Goal: Obtain resource: Download file/media

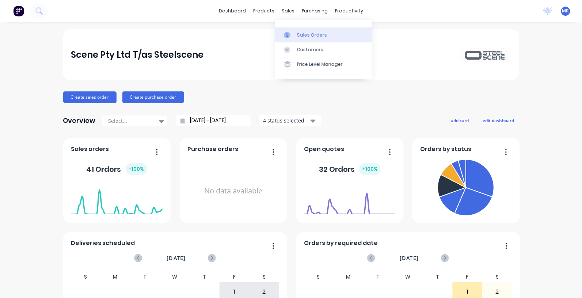
click at [300, 32] on div "Sales Orders" at bounding box center [312, 35] width 30 height 7
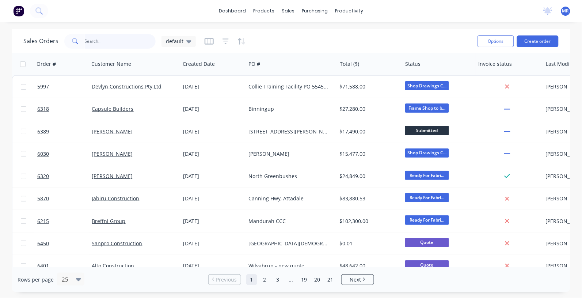
click at [116, 39] on input "text" at bounding box center [120, 41] width 71 height 15
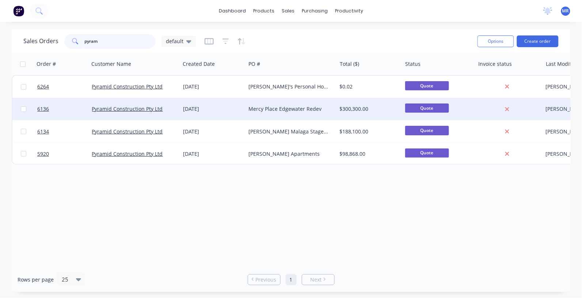
type input "pyram"
click at [277, 109] on div "Mercy Place Edgewater Redev" at bounding box center [289, 108] width 81 height 7
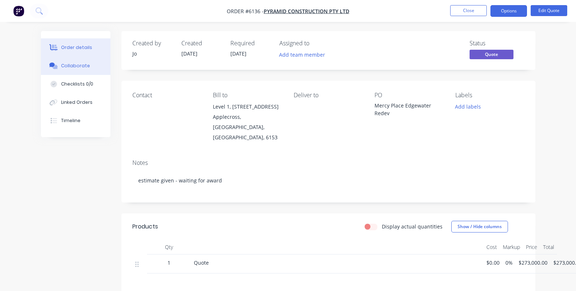
click at [84, 63] on div "Collaborate" at bounding box center [75, 65] width 29 height 7
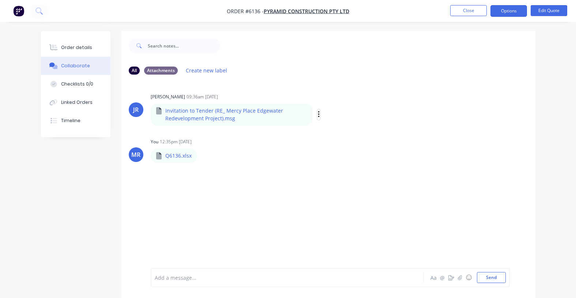
click at [318, 114] on icon "button" at bounding box center [319, 114] width 2 height 8
click at [359, 134] on button "Download" at bounding box center [367, 134] width 82 height 16
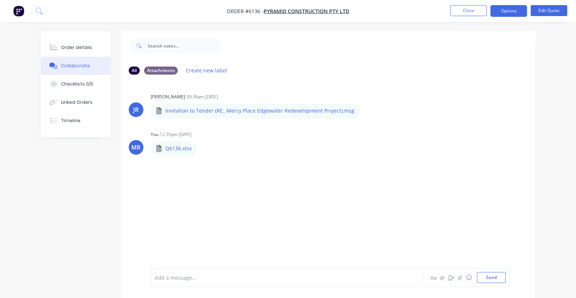
drag, startPoint x: 473, startPoint y: 103, endPoint x: 502, endPoint y: 70, distance: 43.7
click at [486, 92] on div "JR [PERSON_NAME] 09:36am [DATE] Invitation to Tender (RE_ Mercy Place Edgewater…" at bounding box center [328, 104] width 414 height 26
